Goal: Task Accomplishment & Management: Manage account settings

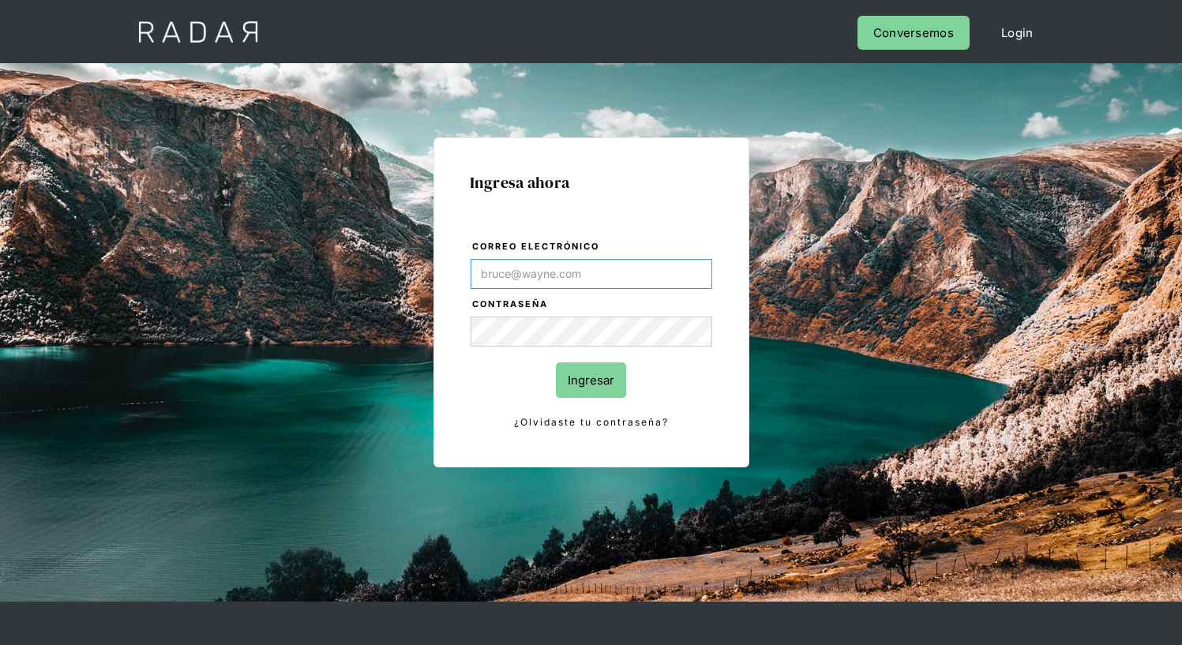
type input "[EMAIL_ADDRESS][PERSON_NAME][DOMAIN_NAME]"
click at [591, 380] on input "Ingresar" at bounding box center [591, 380] width 70 height 36
type input "[EMAIL_ADDRESS][PERSON_NAME][DOMAIN_NAME]"
click at [591, 380] on input "Ingresar" at bounding box center [591, 380] width 70 height 36
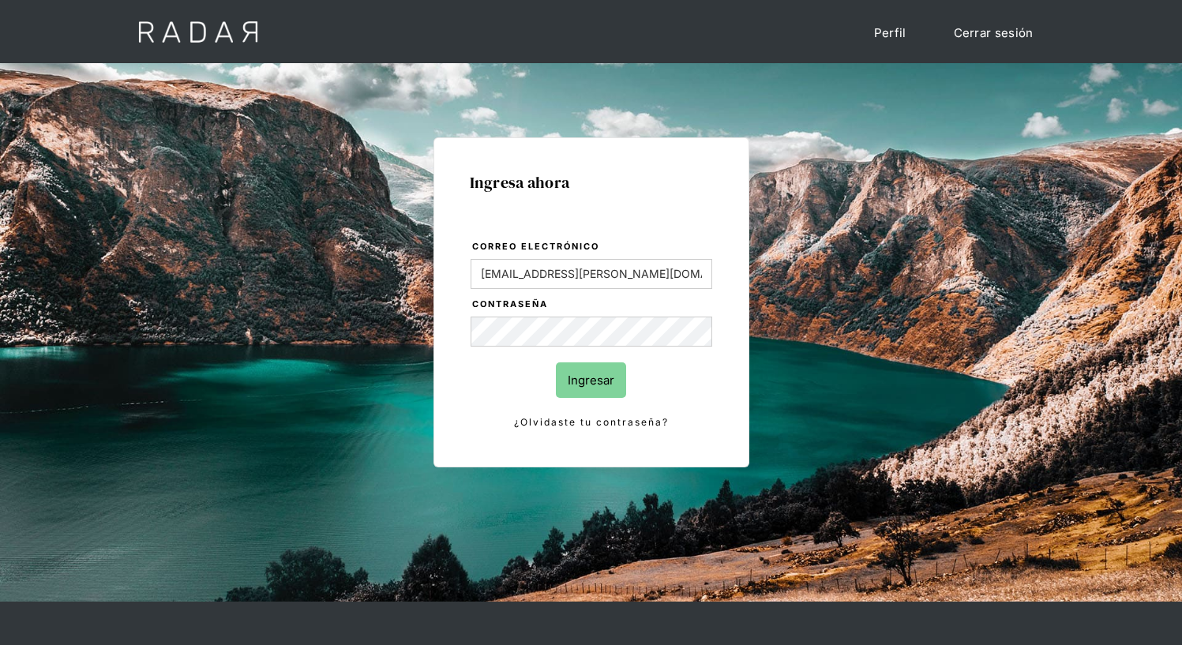
click at [591, 380] on input "Ingresar" at bounding box center [591, 380] width 70 height 36
